Goal: Navigation & Orientation: Find specific page/section

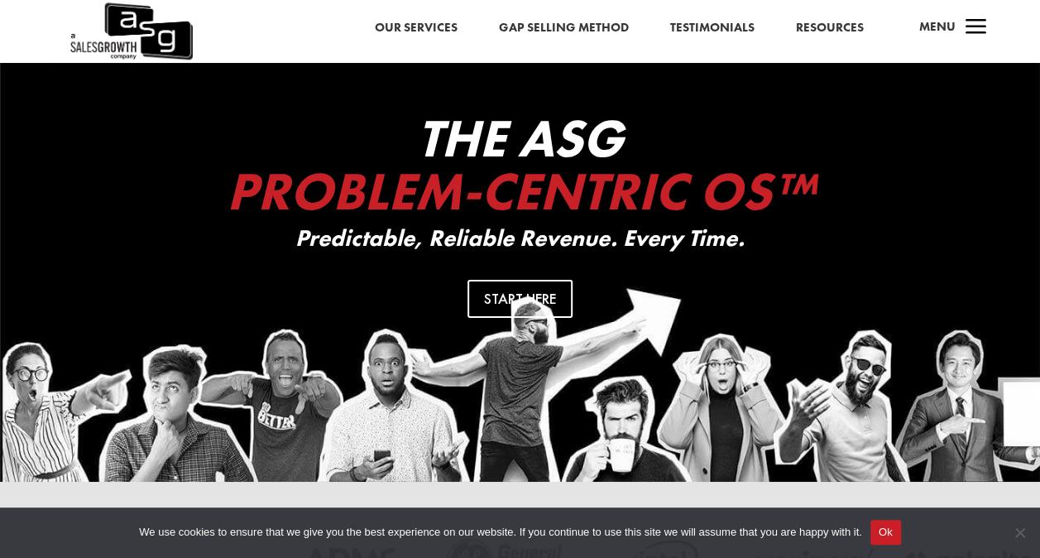
click at [714, 51] on div "Our Services Gap Selling Method Testimonials Resources a Menu" at bounding box center [520, 31] width 1040 height 63
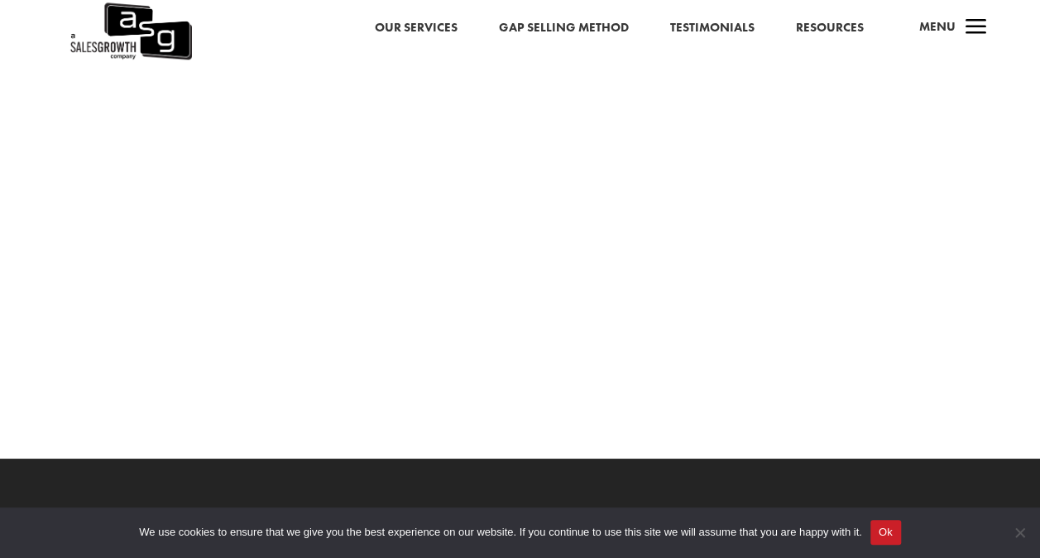
scroll to position [2877, 0]
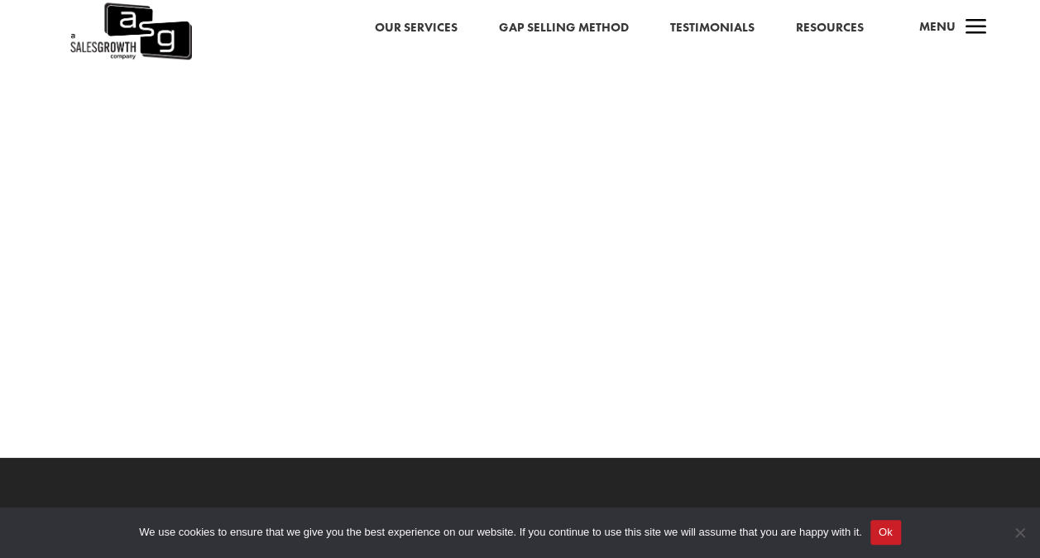
click at [400, 31] on link "Our Services" at bounding box center [416, 28] width 83 height 22
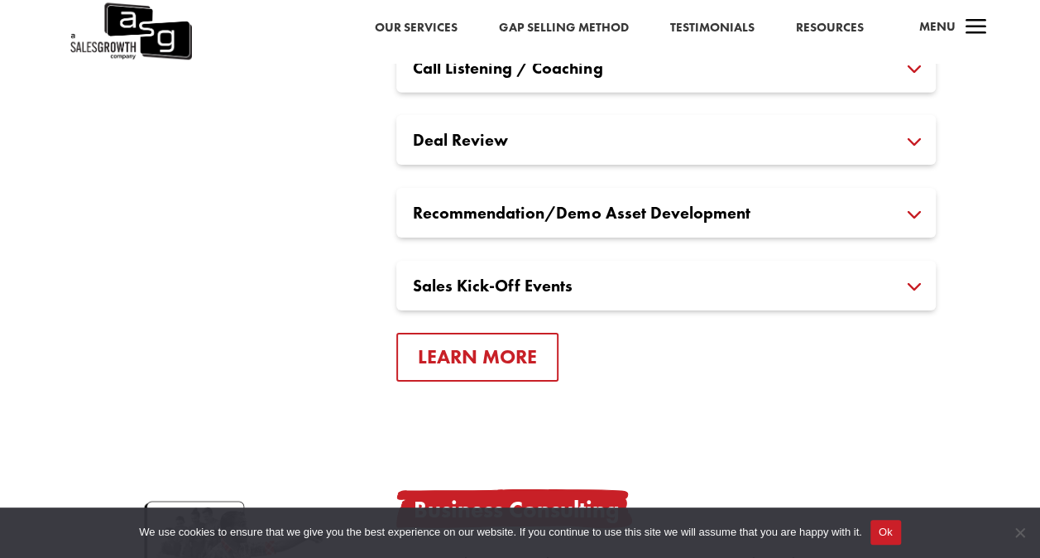
scroll to position [2402, 0]
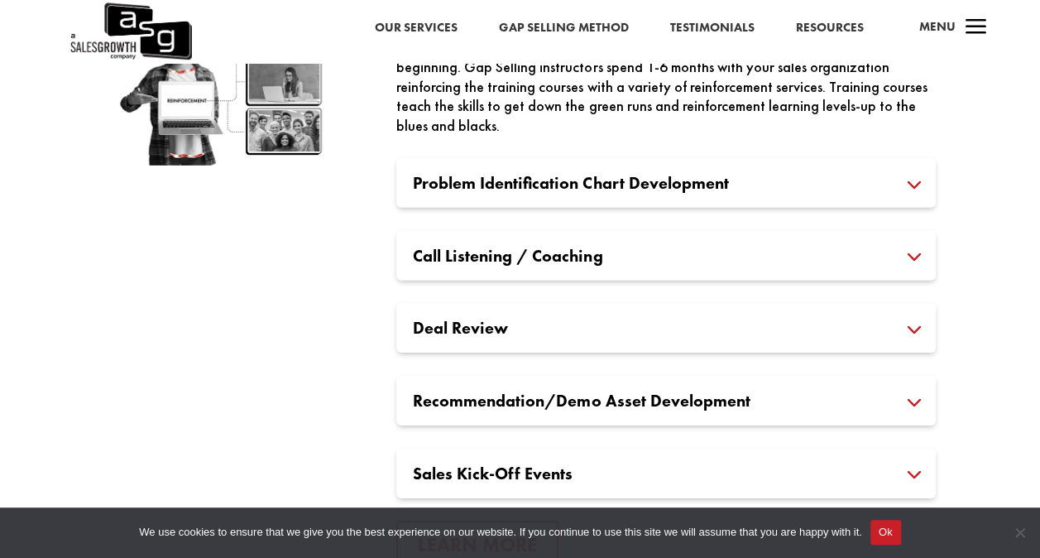
click at [935, 32] on span "Menu" at bounding box center [937, 26] width 36 height 17
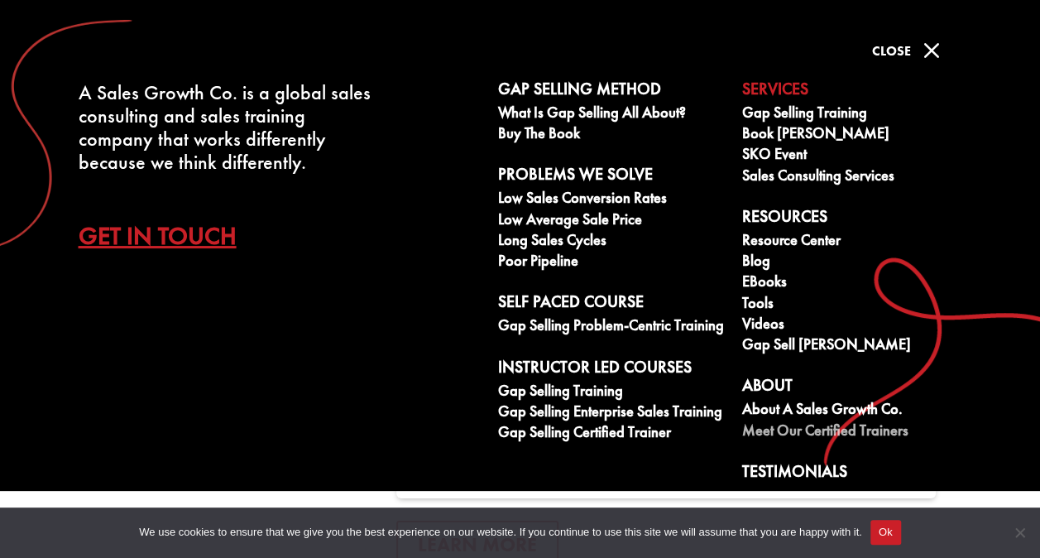
click at [811, 430] on link "Meet our Certified Trainers" at bounding box center [855, 432] width 226 height 21
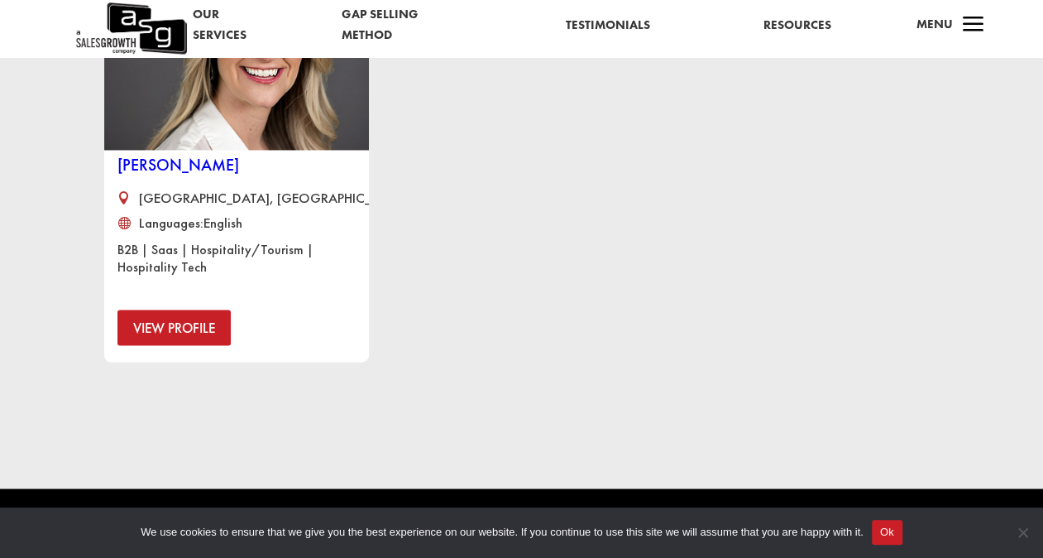
scroll to position [1282, 0]
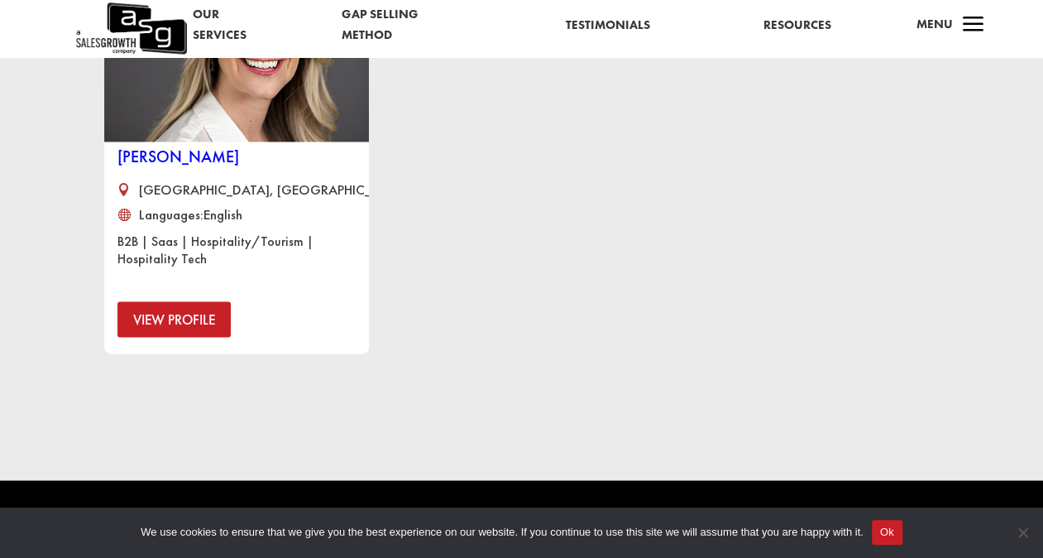
click at [160, 313] on link "View Profile" at bounding box center [173, 319] width 113 height 36
